Goal: Task Accomplishment & Management: Manage account settings

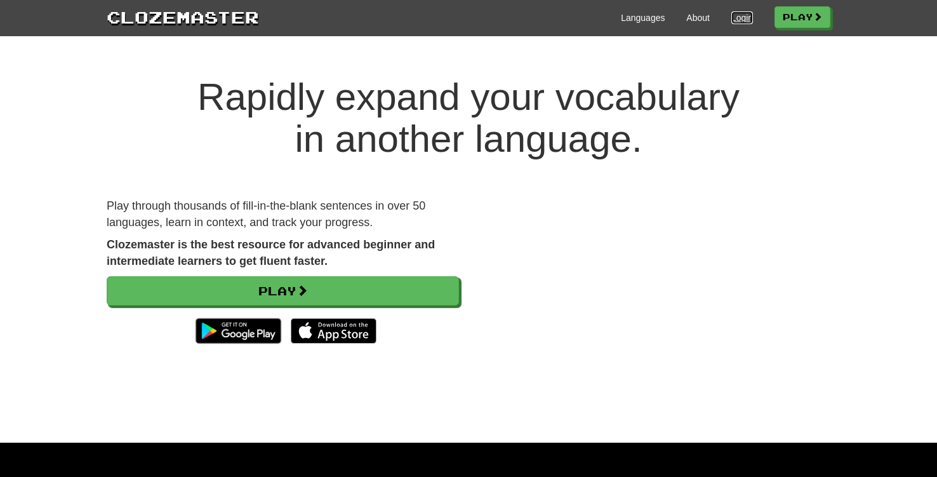
click at [736, 16] on link "Login" at bounding box center [742, 17] width 22 height 13
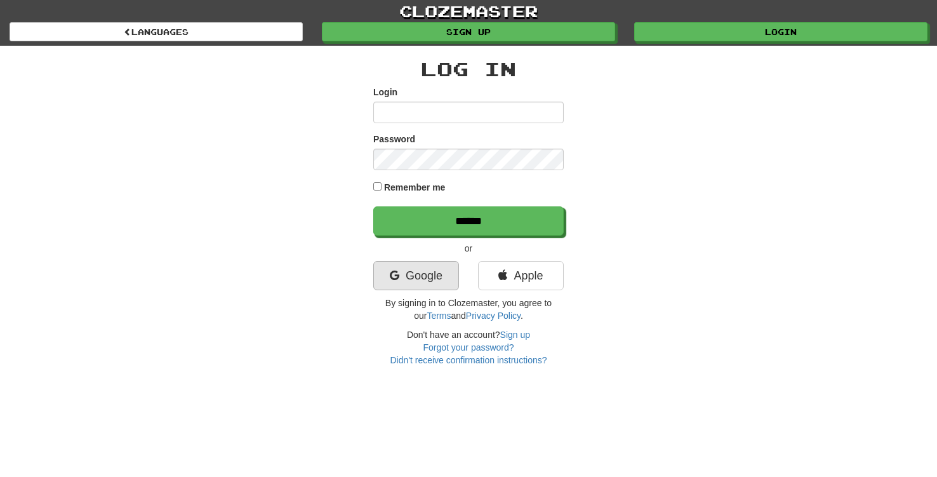
type input "**********"
click at [425, 279] on link "Google" at bounding box center [416, 275] width 86 height 29
